Goal: Task Accomplishment & Management: Manage account settings

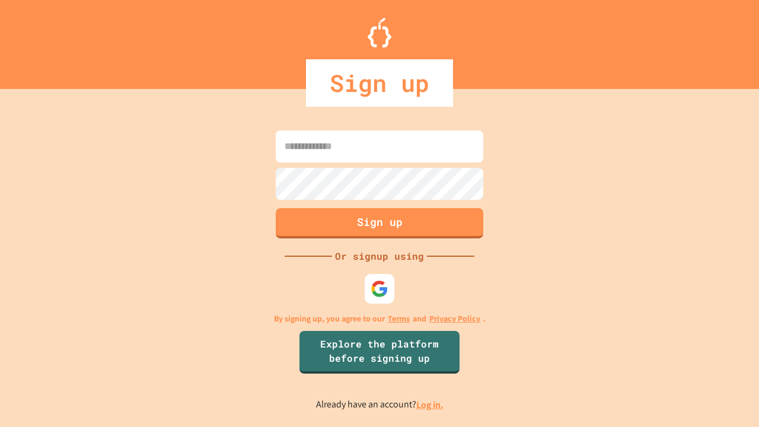
click at [430, 404] on link "Log in." at bounding box center [429, 404] width 27 height 12
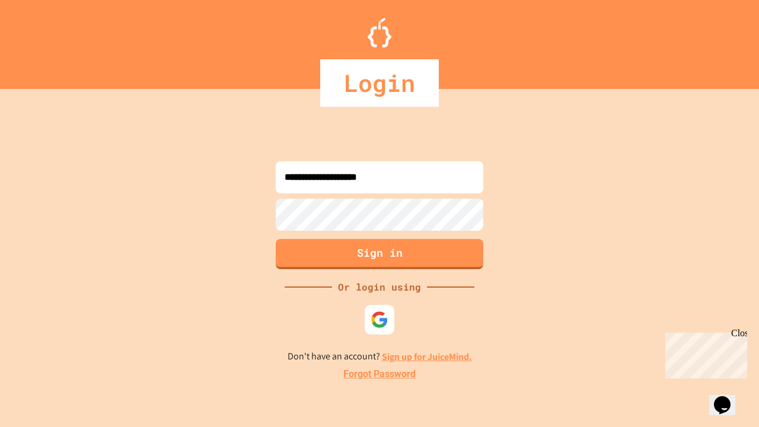
type input "**********"
